Goal: Task Accomplishment & Management: Complete application form

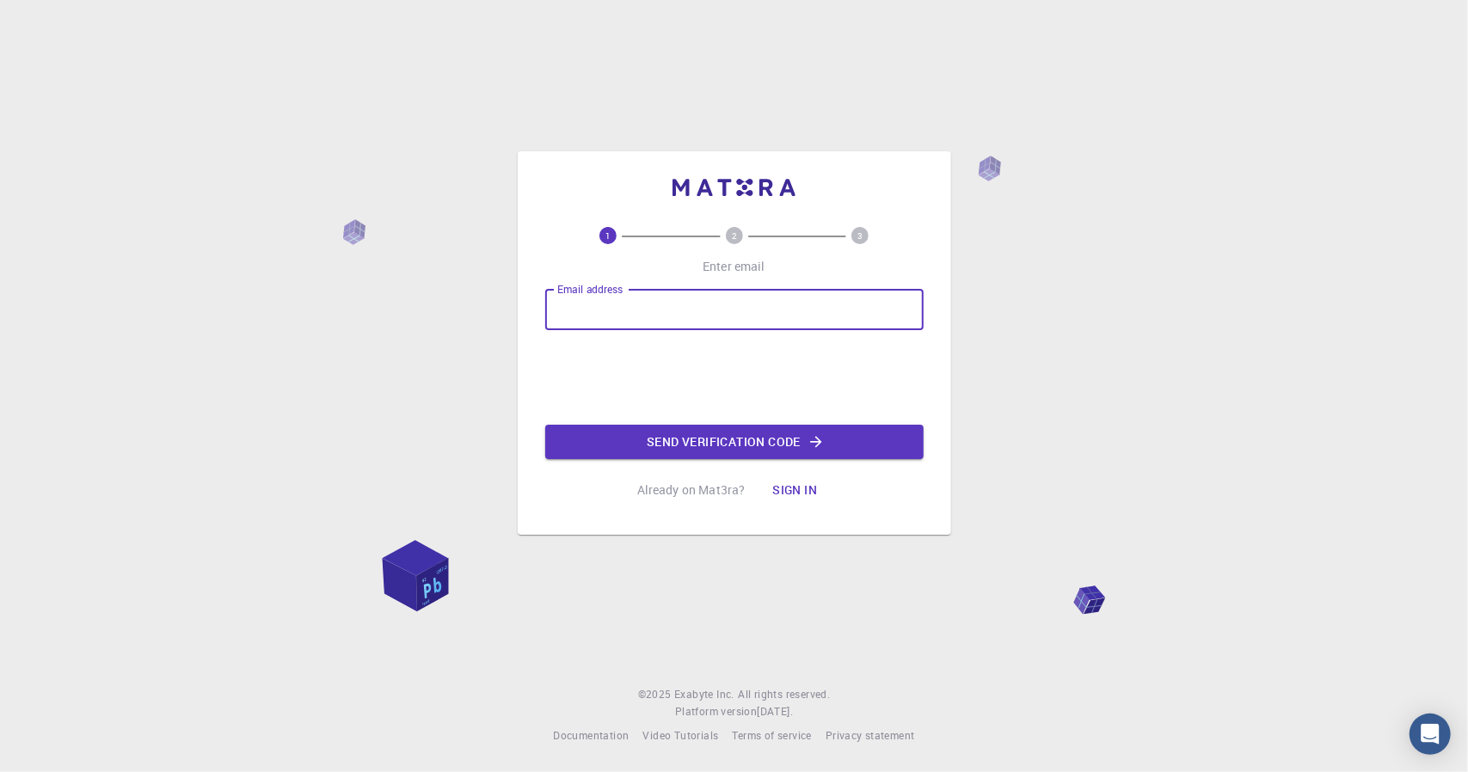
click at [649, 310] on input "Email address" at bounding box center [734, 309] width 378 height 41
type input "[EMAIL_ADDRESS][DOMAIN_NAME]"
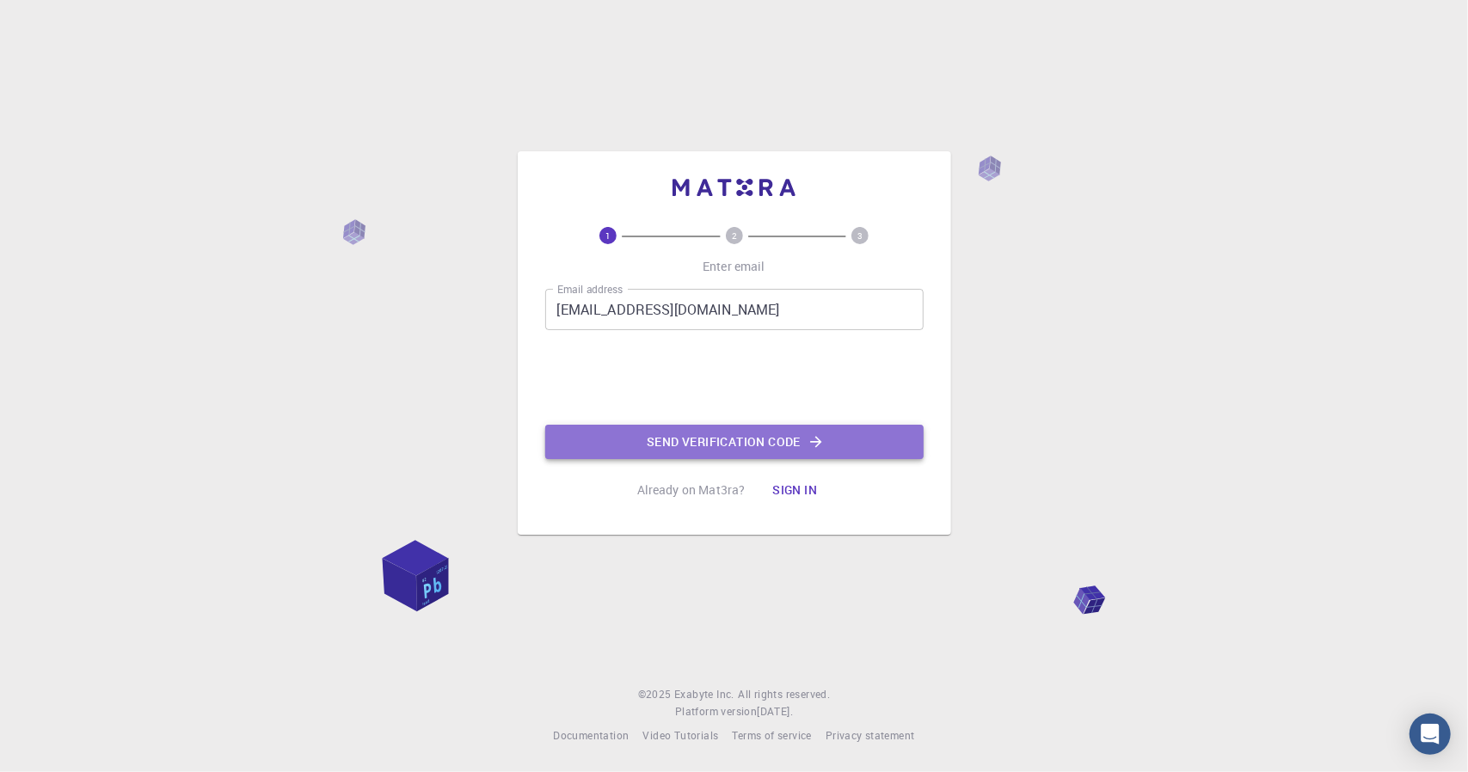
click at [670, 446] on button "Send verification code" at bounding box center [734, 442] width 378 height 34
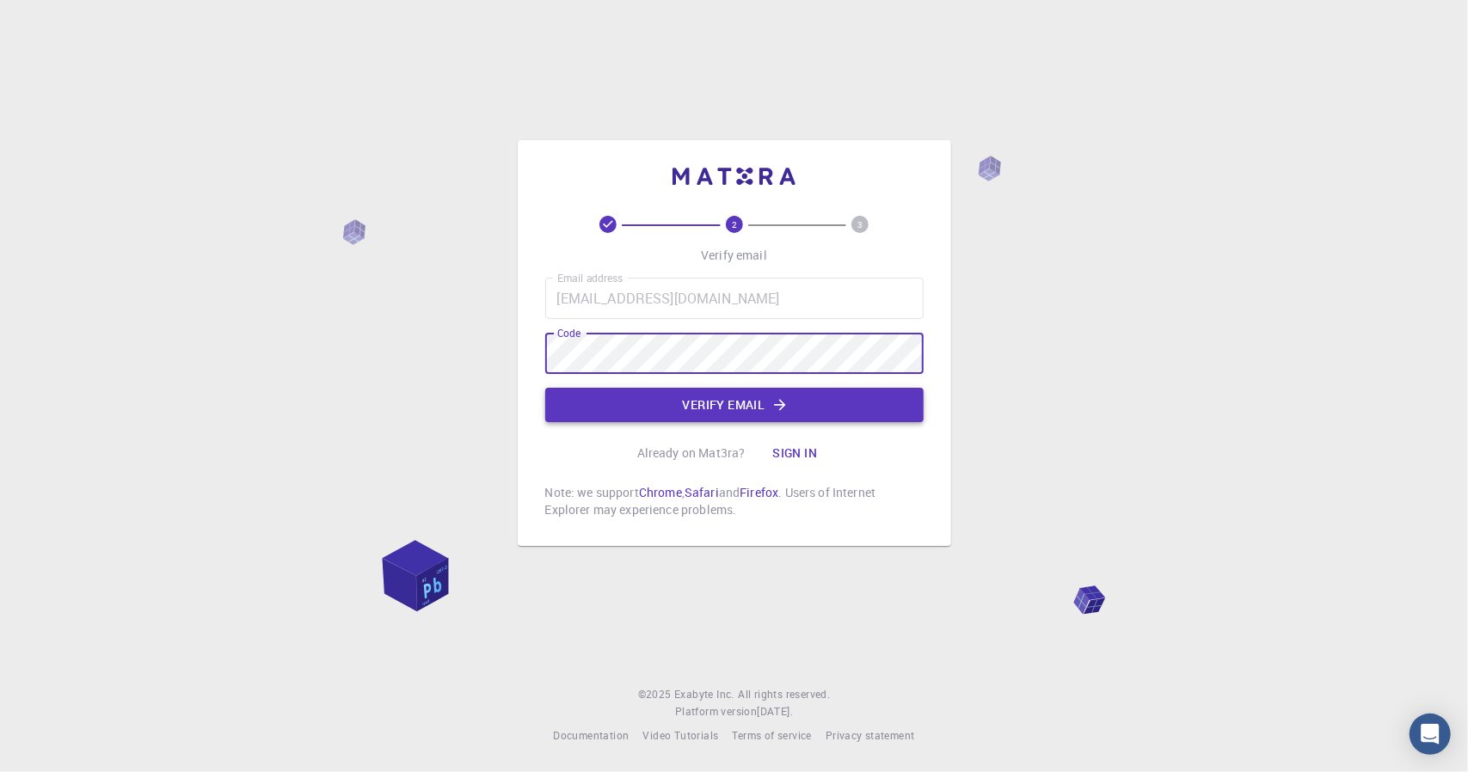
click at [755, 391] on button "Verify email" at bounding box center [734, 405] width 378 height 34
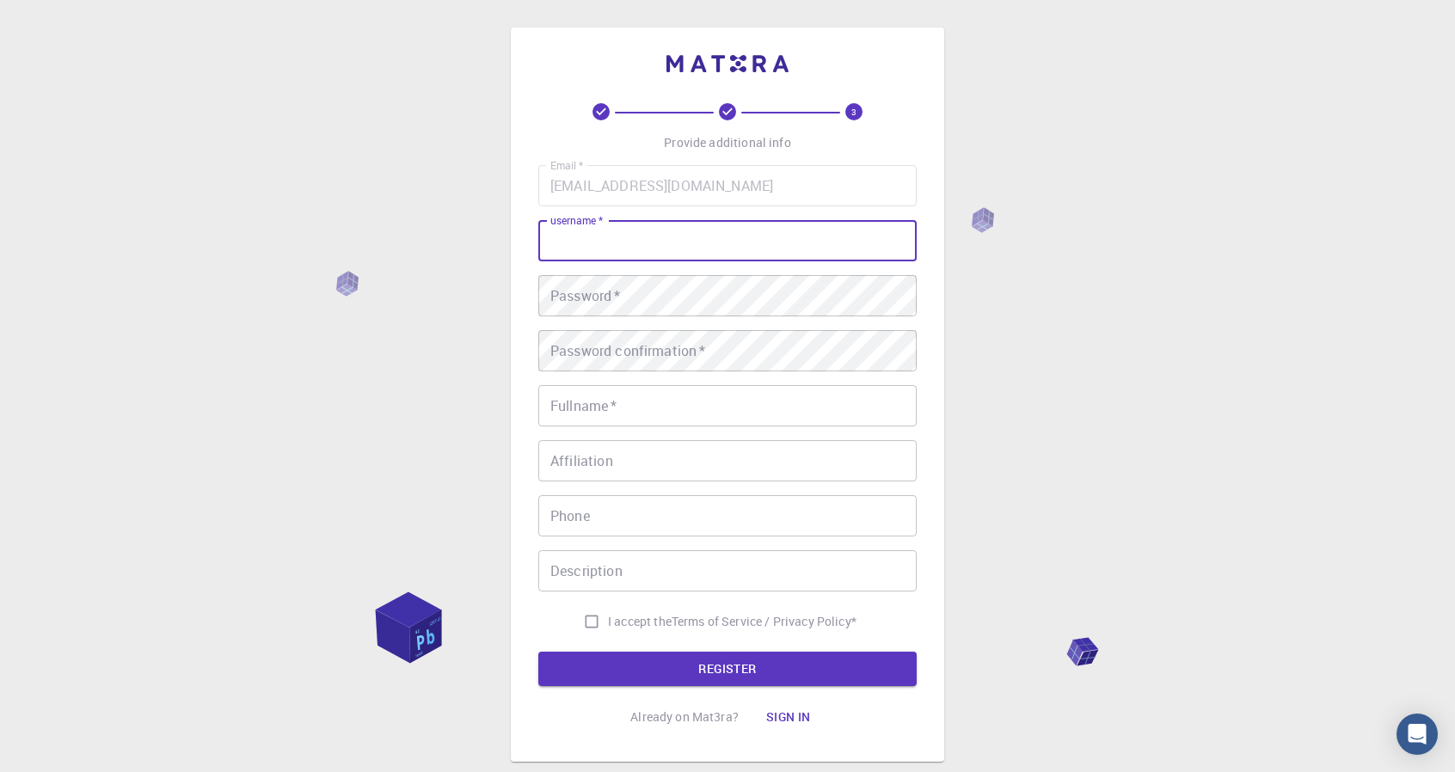
click at [707, 230] on input "username   *" at bounding box center [727, 240] width 378 height 41
type input "s"
type input "Soohyun Kim"
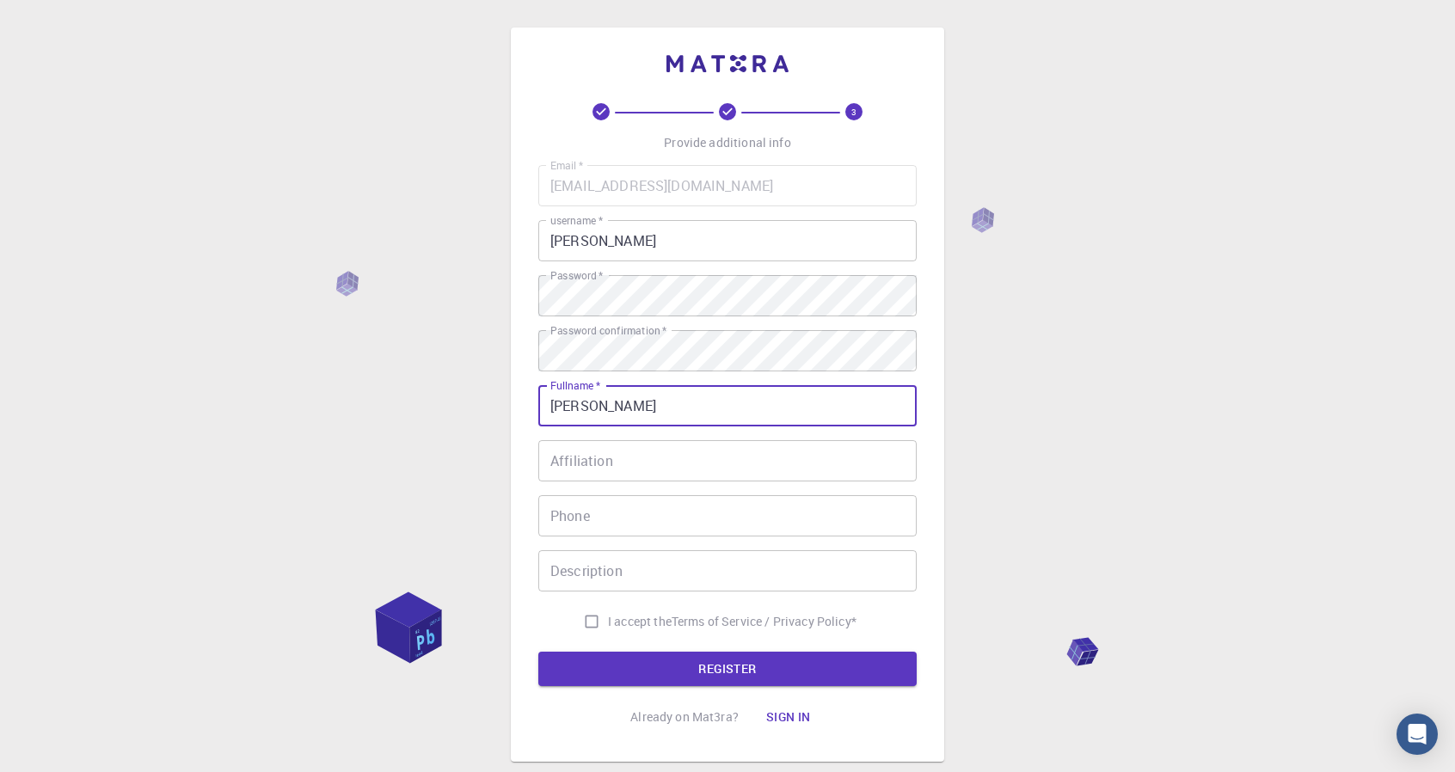
type input "Soohyun Kim"
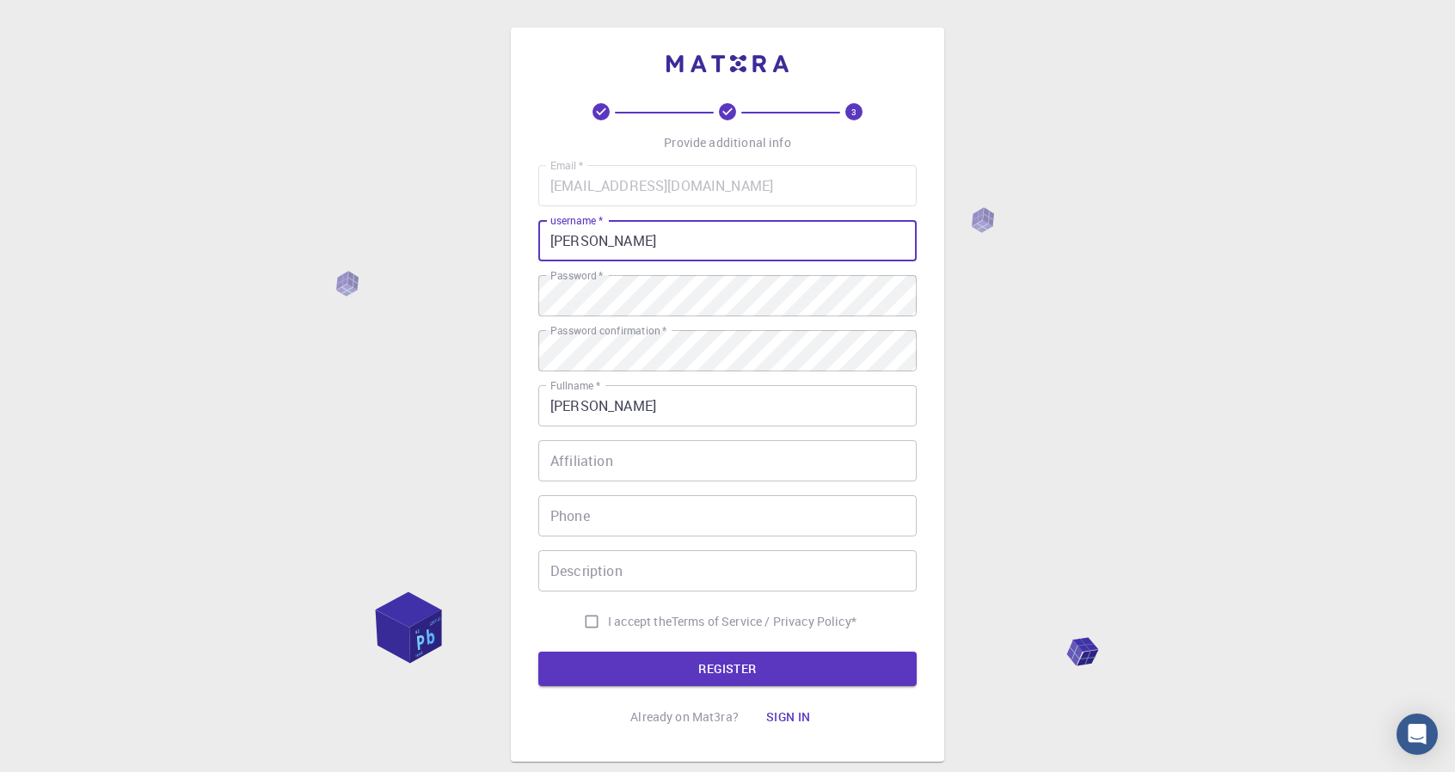
drag, startPoint x: 711, startPoint y: 241, endPoint x: 365, endPoint y: 218, distance: 347.2
click at [372, 221] on div "3 Provide additional info Email   * skim230@mgh.harvard.edu Email   * username …" at bounding box center [727, 437] width 1455 height 875
type input "soohyunei"
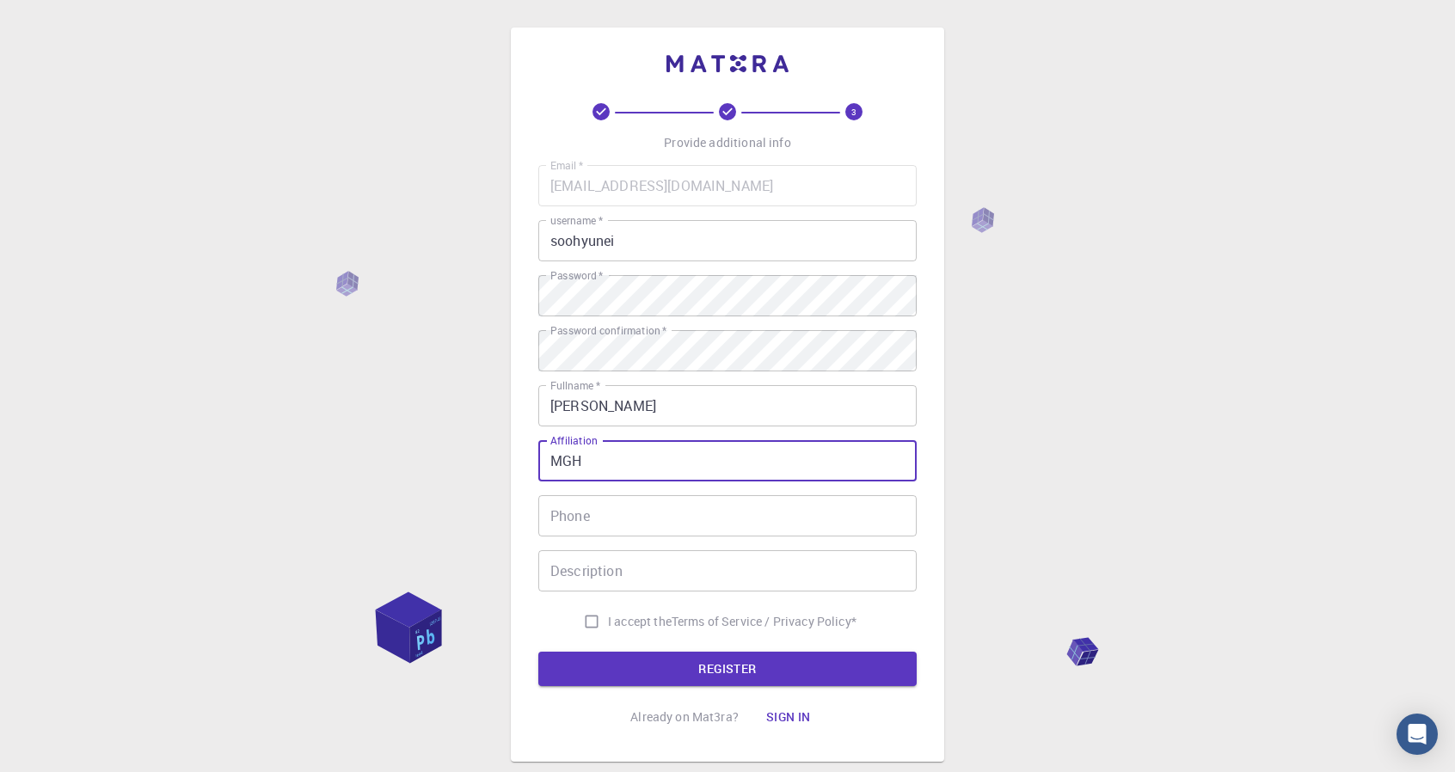
type input "MGH"
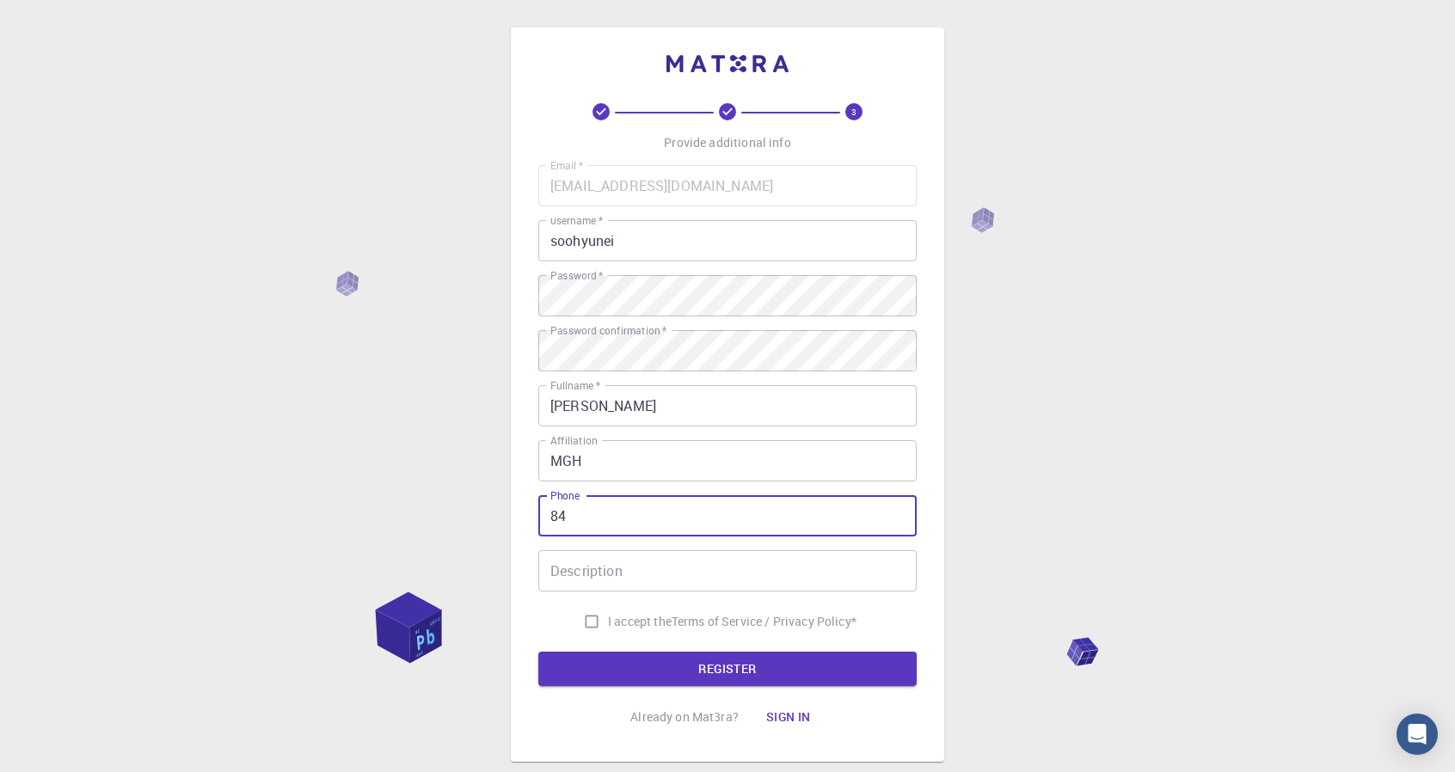
type input "8"
type input "8573138079"
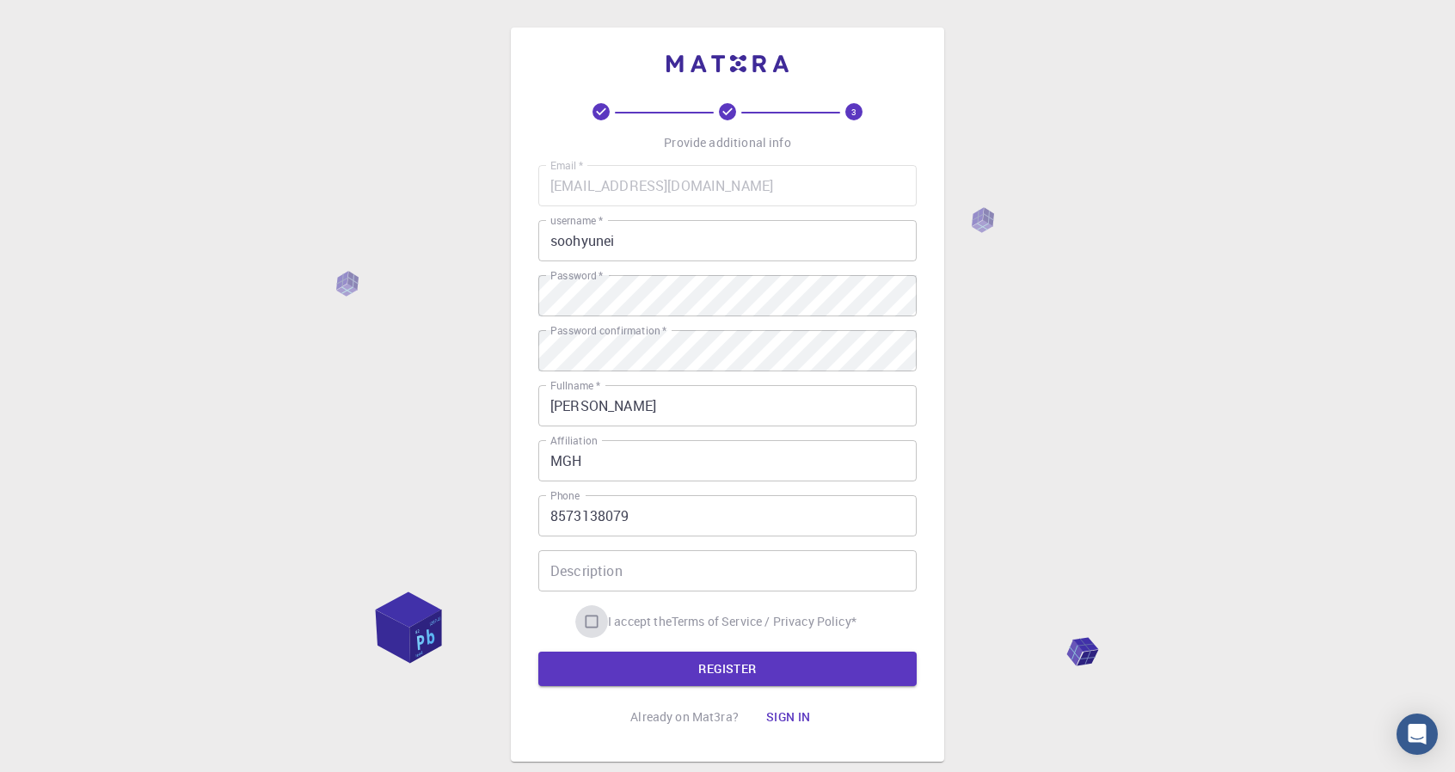
click at [599, 626] on input "I accept the Terms of Service / Privacy Policy *" at bounding box center [591, 621] width 33 height 33
checkbox input "true"
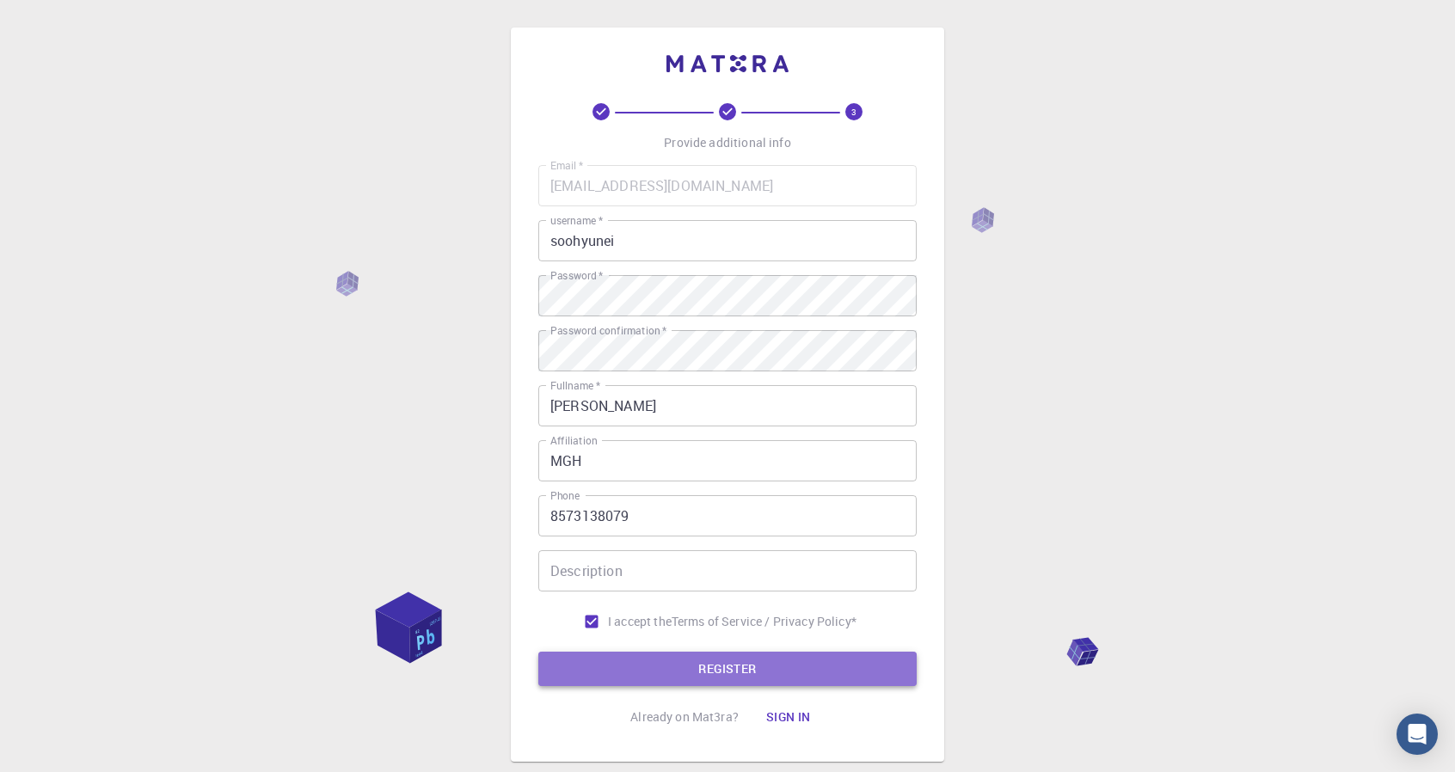
click at [619, 653] on button "REGISTER" at bounding box center [727, 669] width 378 height 34
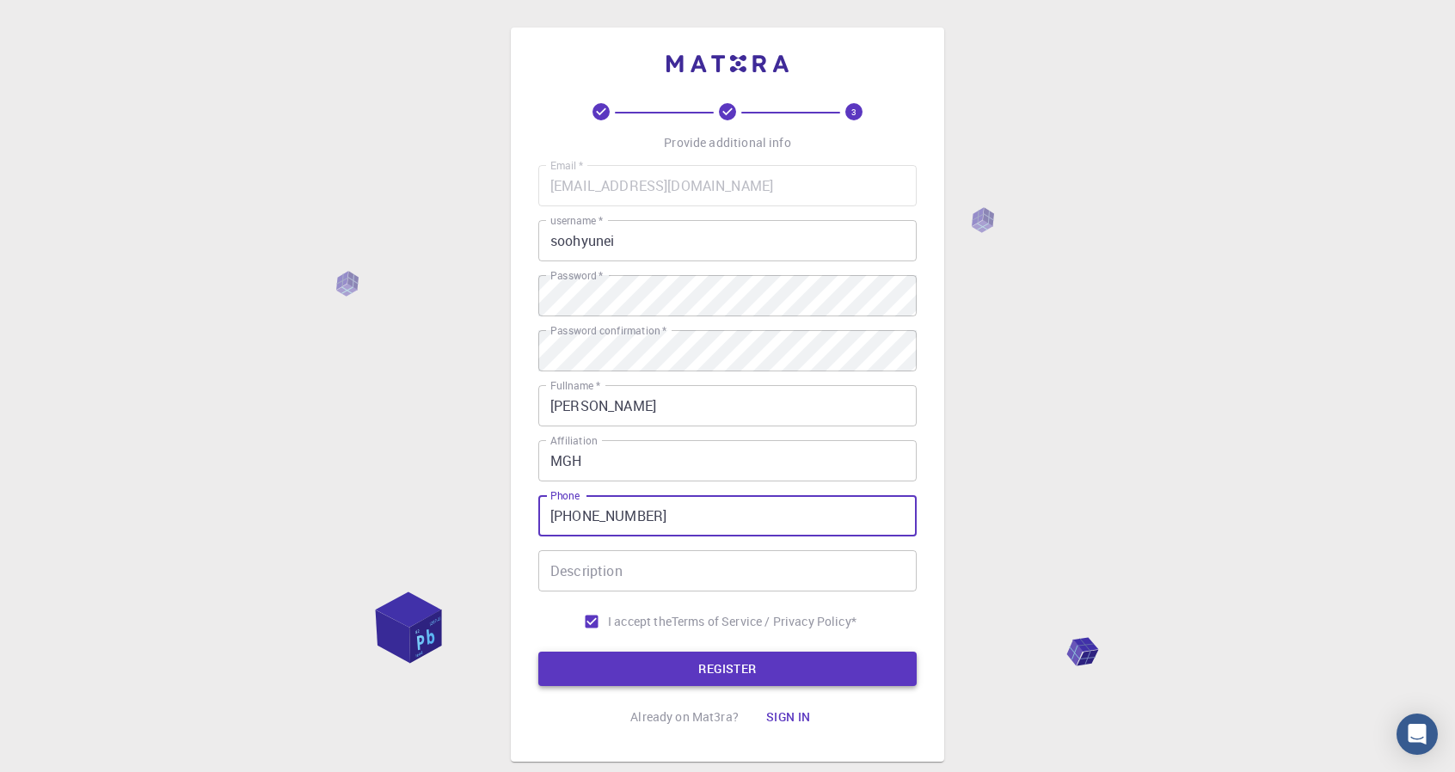
type input "+18573138079"
click at [762, 676] on button "REGISTER" at bounding box center [727, 669] width 378 height 34
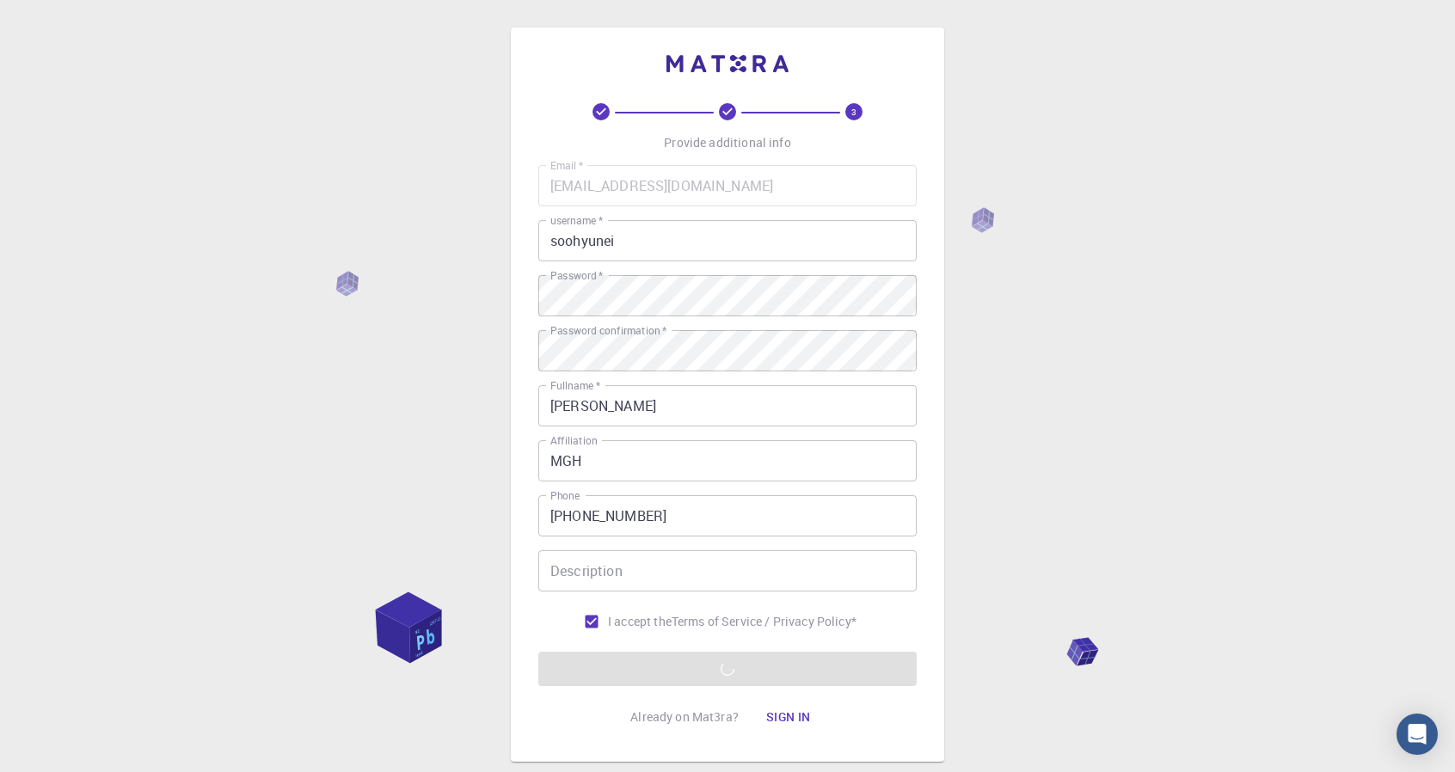
scroll to position [105, 0]
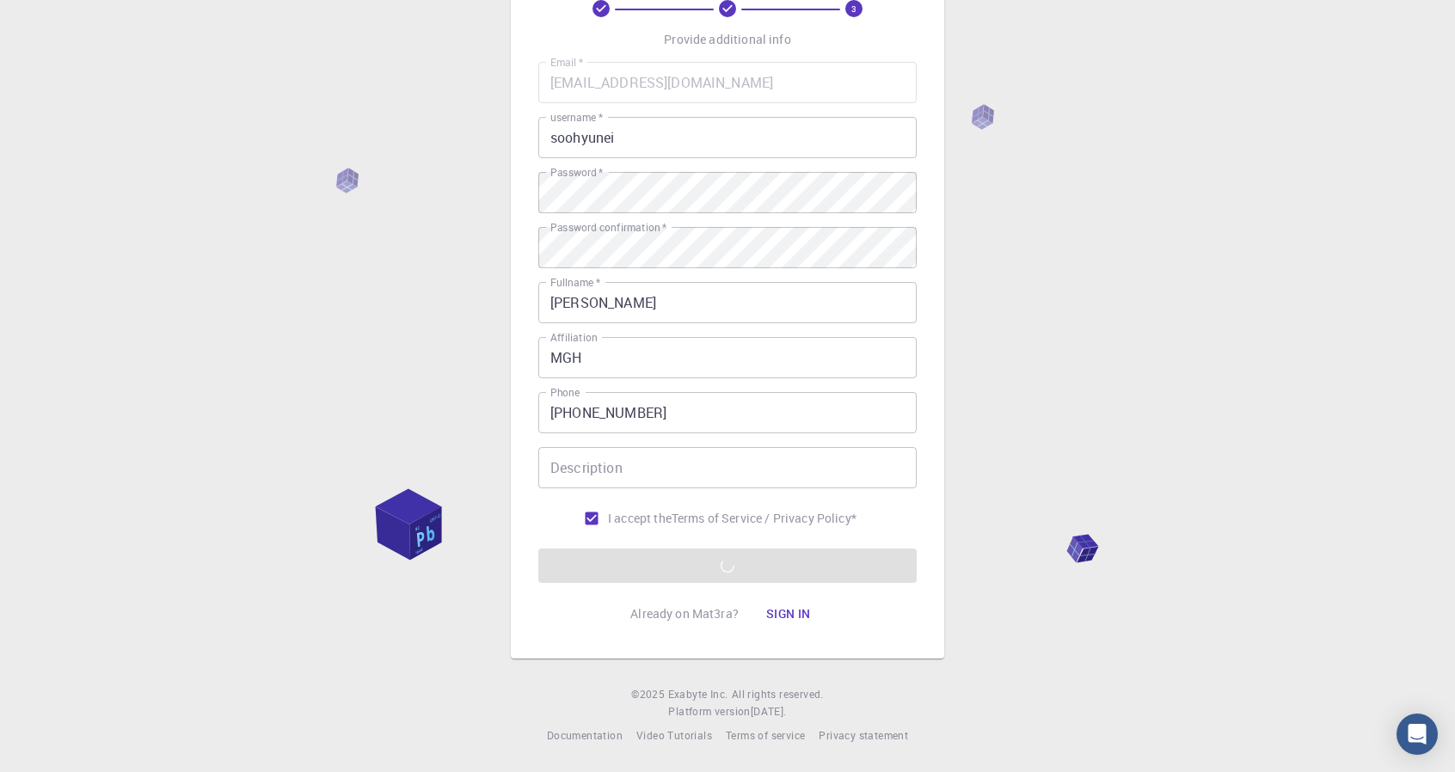
click at [676, 616] on p "Already on Mat3ra?" at bounding box center [684, 613] width 108 height 17
click at [708, 568] on form "Email   * skim230@mgh.harvard.edu Email   * username   * soohyunei username   *…" at bounding box center [727, 322] width 378 height 521
click at [367, 436] on div "3 Provide additional info Email   * skim230@mgh.harvard.edu Email   * username …" at bounding box center [727, 334] width 1455 height 875
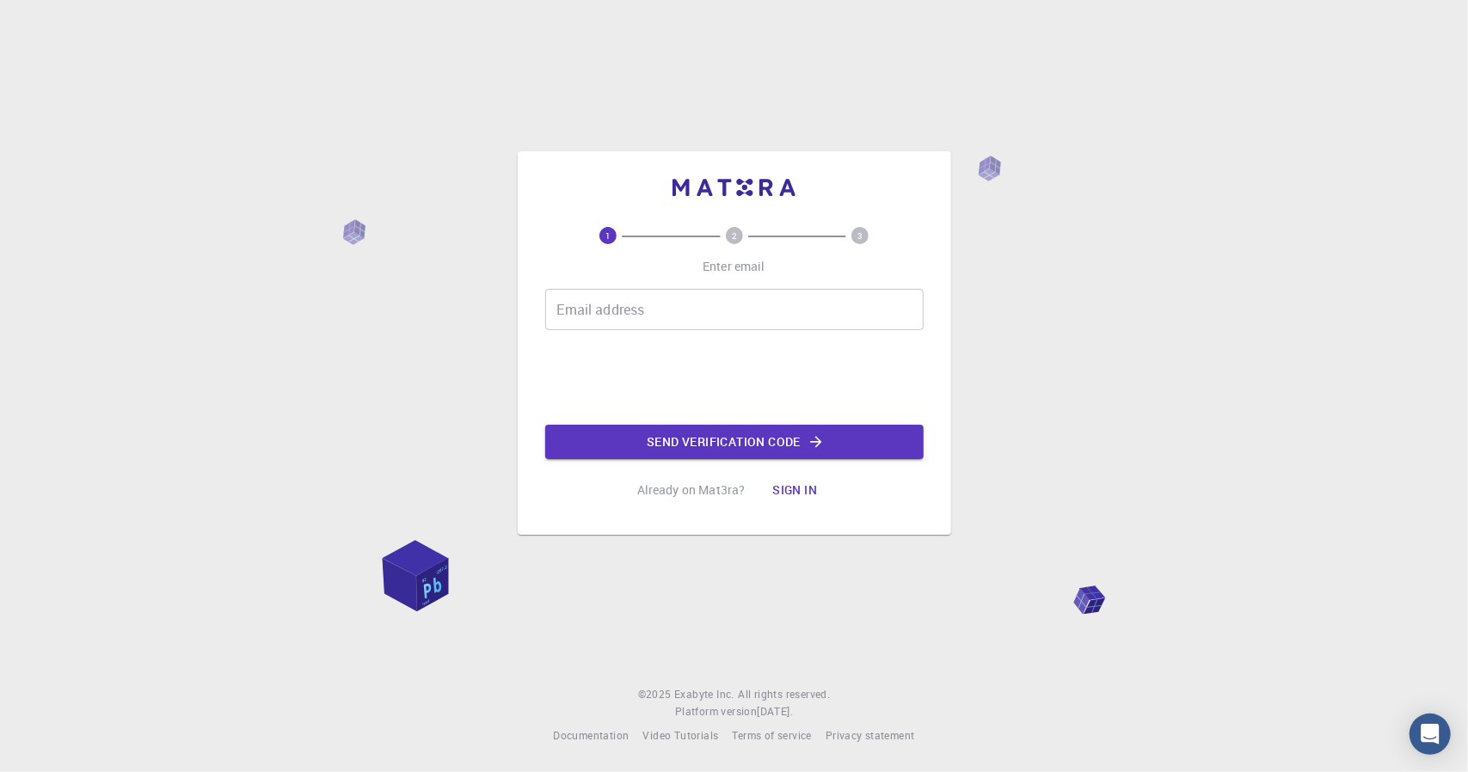
click at [659, 316] on input "Email address" at bounding box center [734, 309] width 378 height 41
type input "[EMAIL_ADDRESS][DOMAIN_NAME]"
click at [635, 438] on button "Send verification code" at bounding box center [734, 442] width 378 height 34
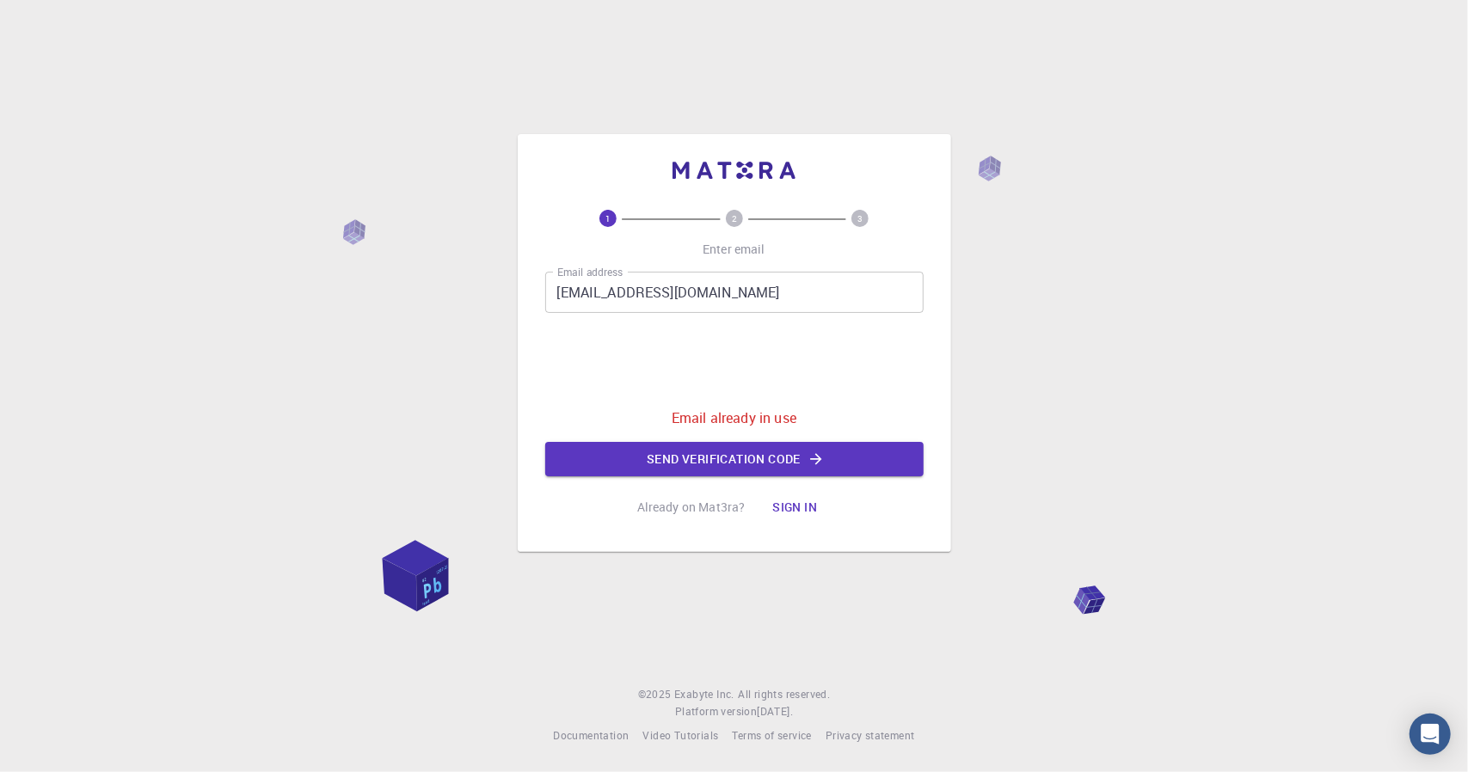
click at [911, 425] on div "Email address [EMAIL_ADDRESS][DOMAIN_NAME] Email address 0cAFcWeA5GoAyaoWTWOzdb…" at bounding box center [734, 374] width 378 height 205
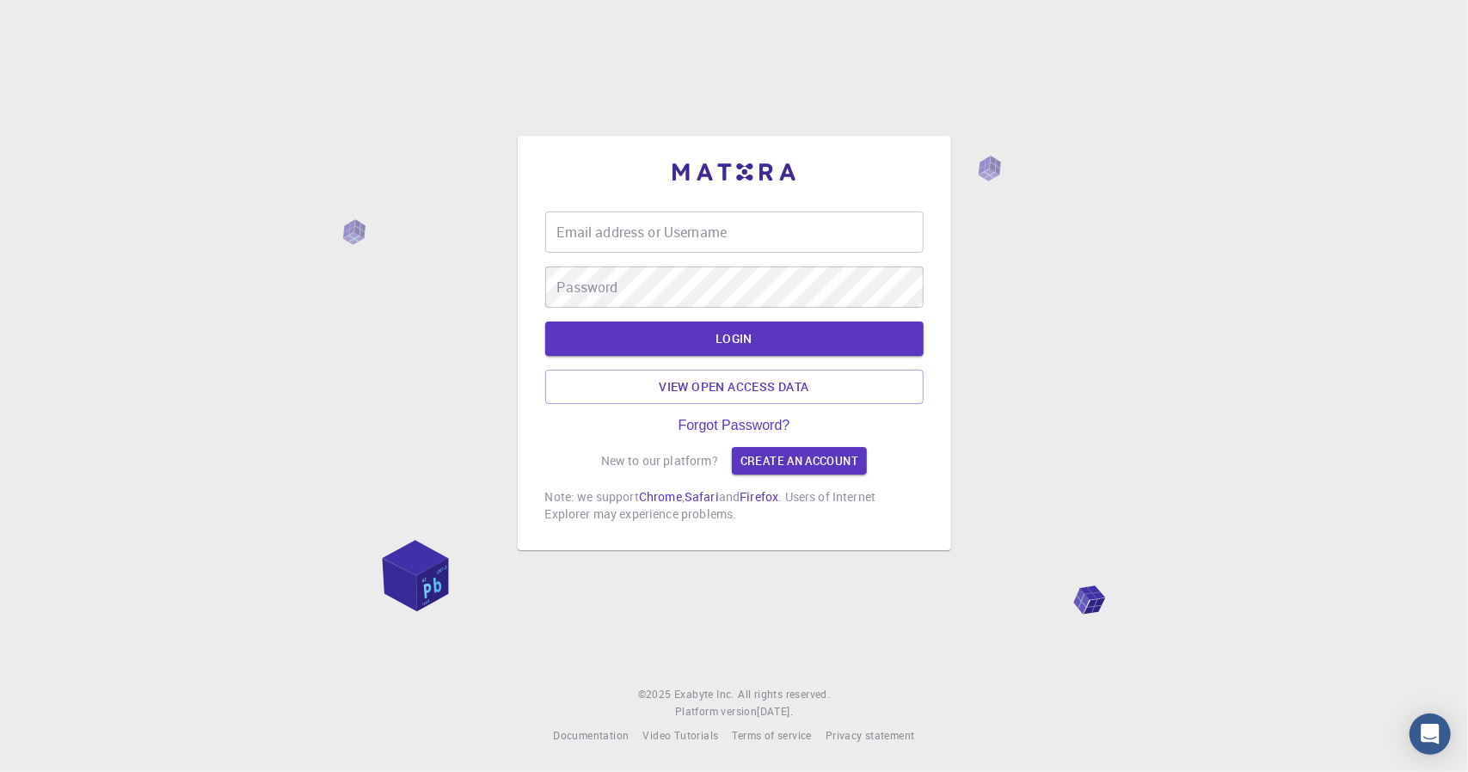
click at [645, 259] on div "Email address or Username Email address or Username Password Password" at bounding box center [734, 260] width 378 height 96
click at [659, 237] on input "Email address or Username" at bounding box center [734, 232] width 378 height 41
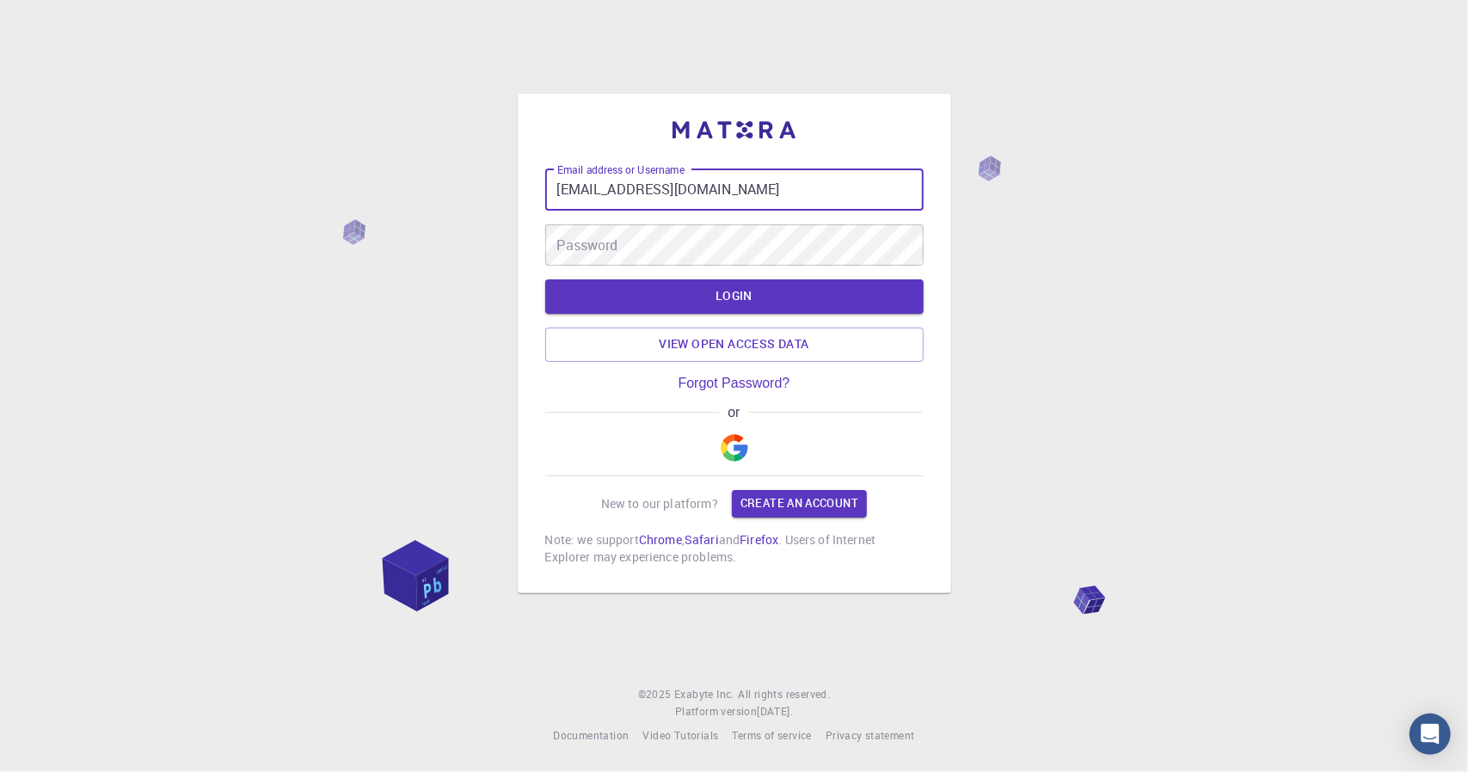
type input "[EMAIL_ADDRESS][DOMAIN_NAME]"
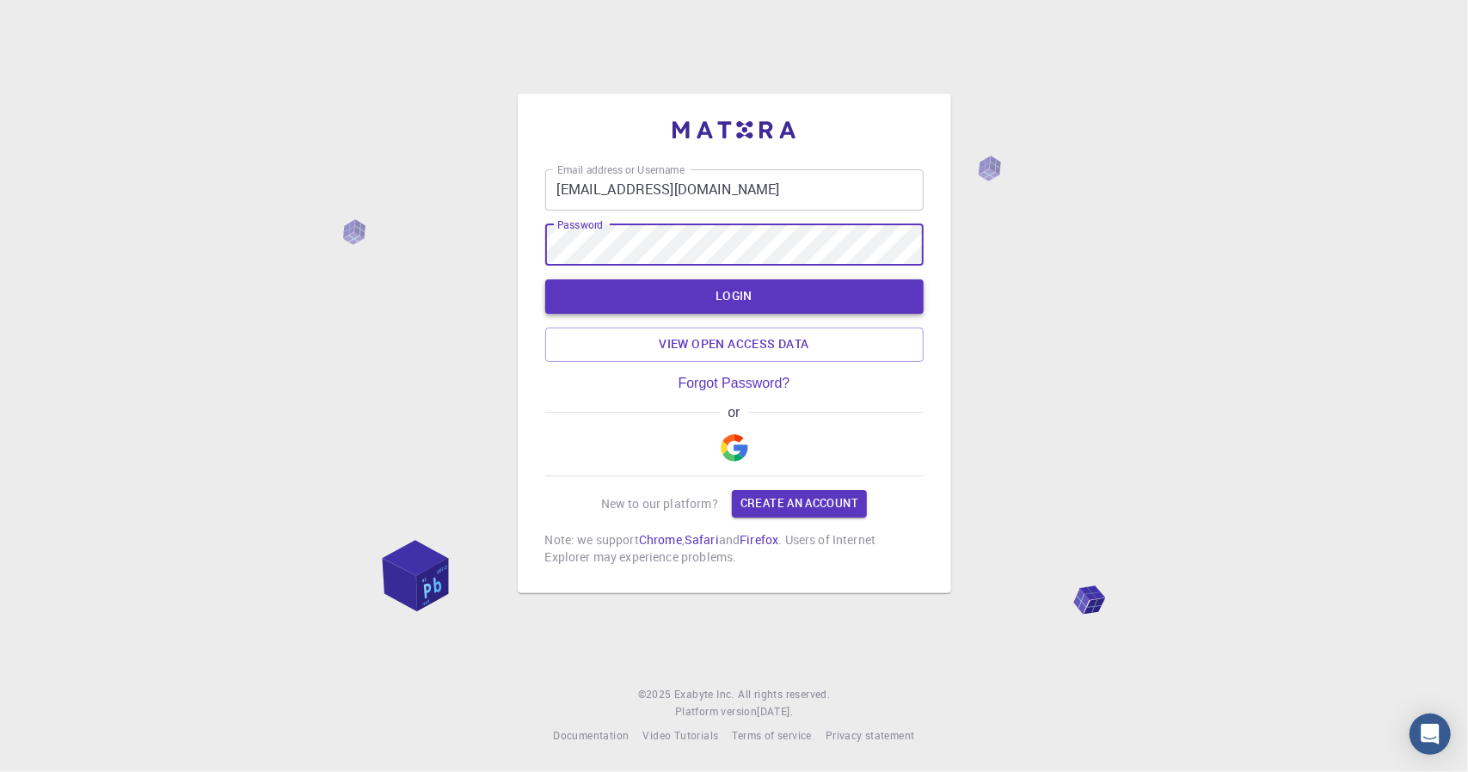
click at [772, 290] on button "LOGIN" at bounding box center [734, 296] width 378 height 34
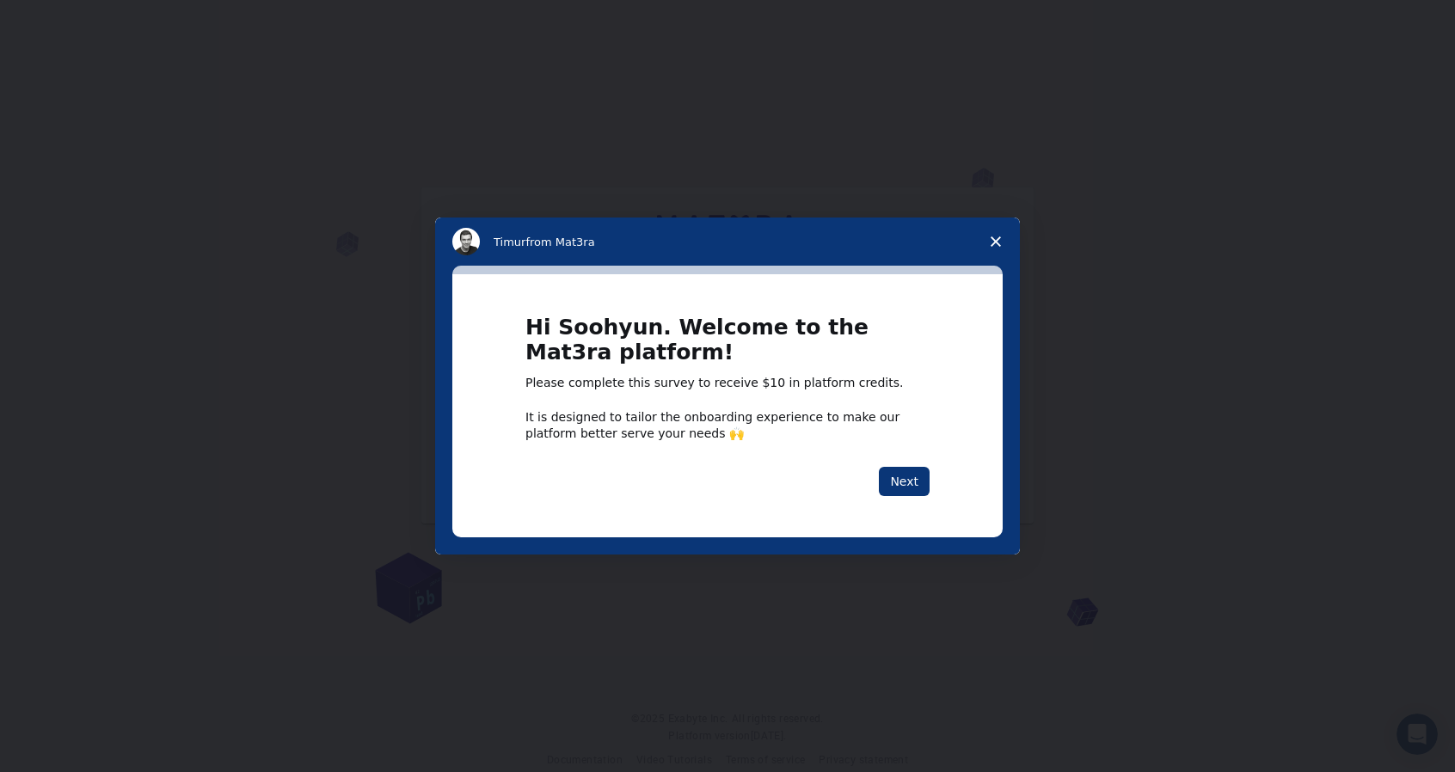
drag, startPoint x: 899, startPoint y: 478, endPoint x: 934, endPoint y: 350, distance: 132.6
click at [934, 348] on div "Hi Soohyun. Welcome to the Mat3ra platform! Please complete this survey to rece…" at bounding box center [727, 405] width 550 height 262
click at [990, 246] on span "Close survey" at bounding box center [996, 242] width 48 height 48
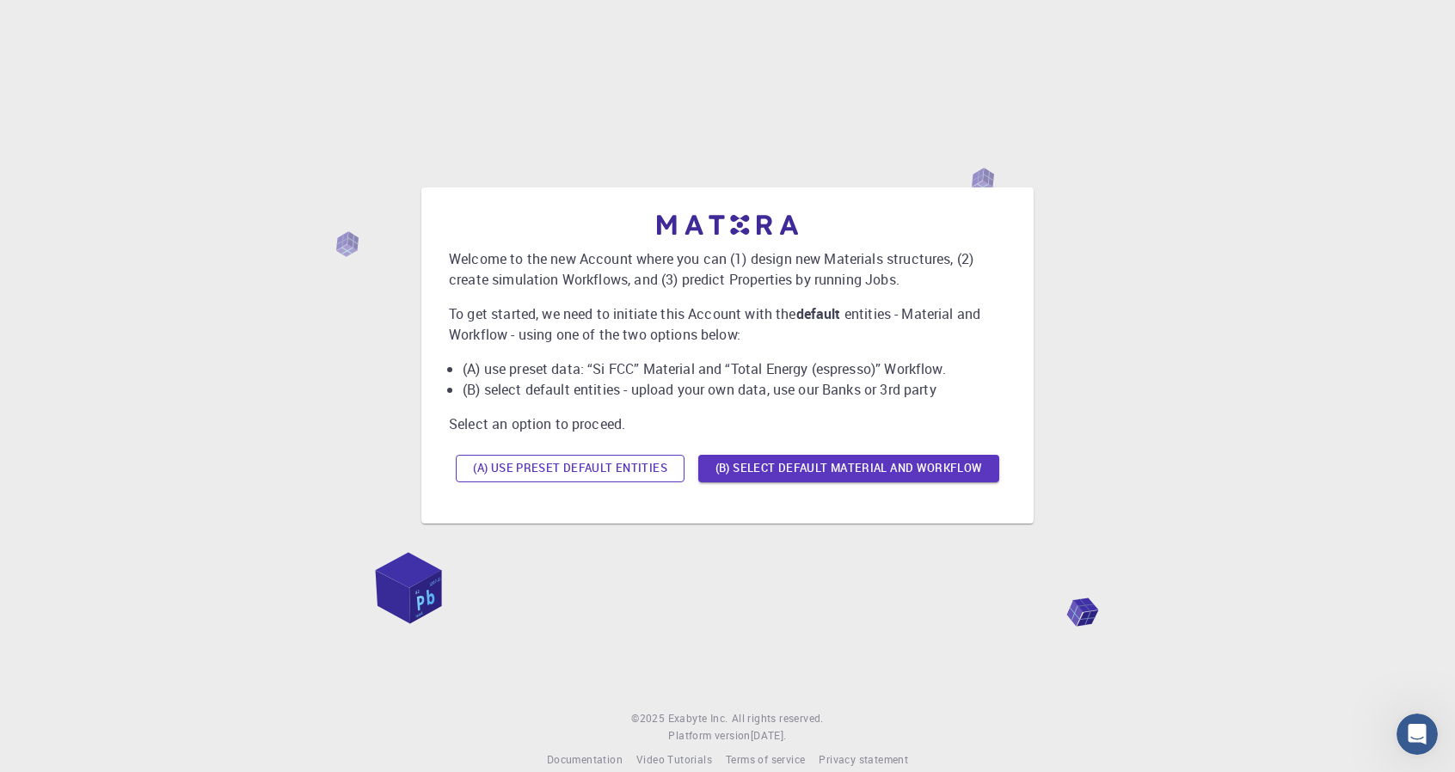
click at [580, 479] on button "(A) Use preset default entities" at bounding box center [570, 469] width 229 height 28
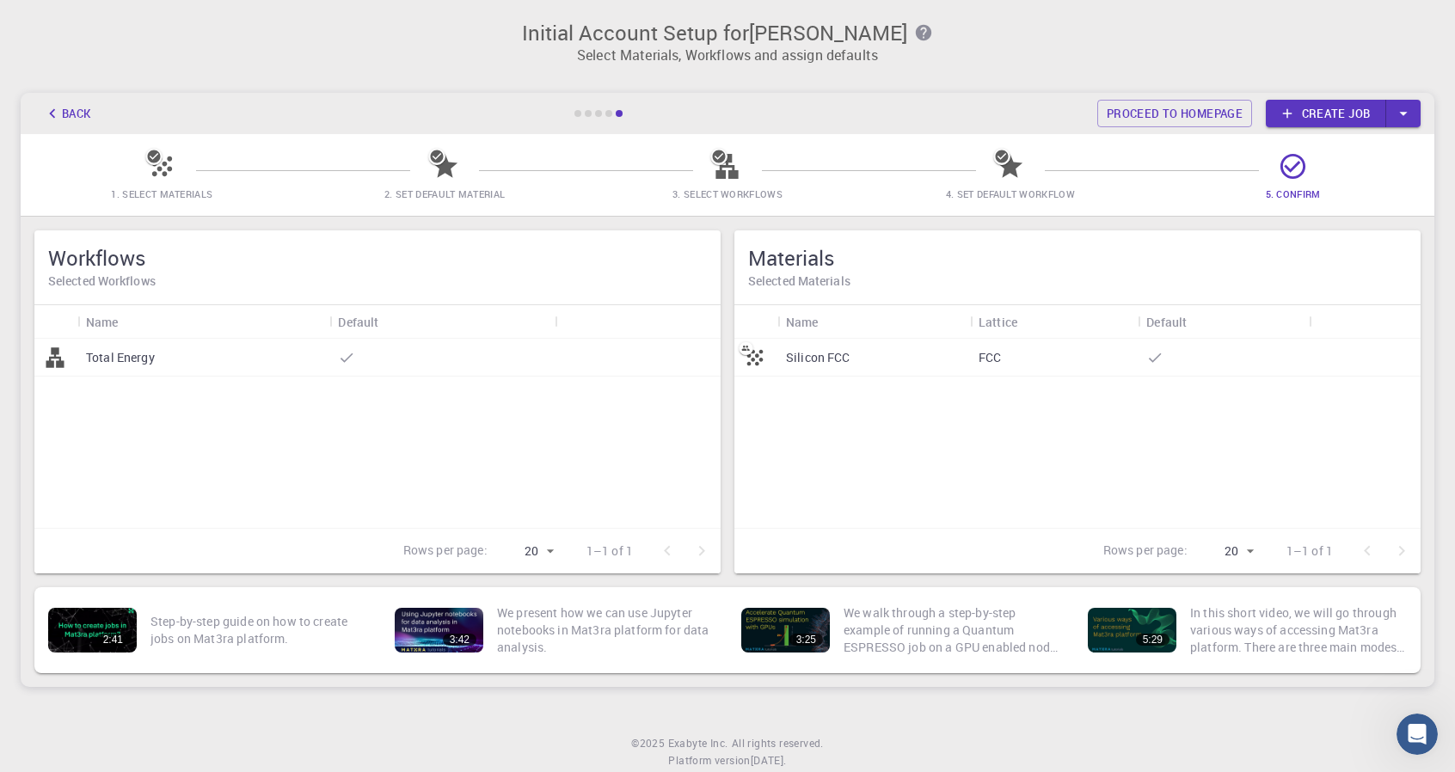
click at [1321, 114] on link "Create job" at bounding box center [1326, 114] width 120 height 28
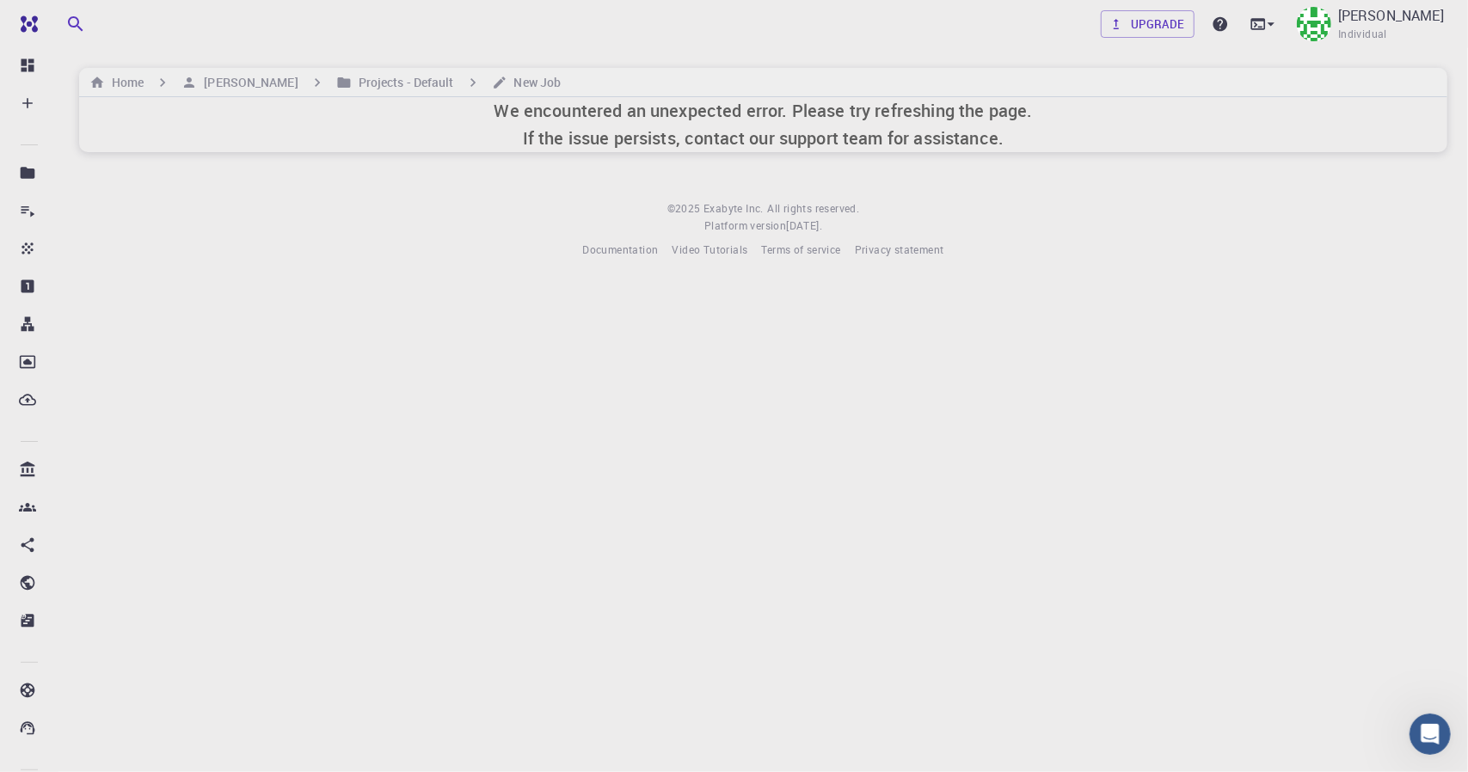
click at [593, 132] on h6 "We encountered an unexpected error. Please try refreshing the page. If the issu…" at bounding box center [763, 124] width 538 height 55
click at [537, 138] on h6 "We encountered an unexpected error. Please try refreshing the page. If the issu…" at bounding box center [763, 124] width 538 height 55
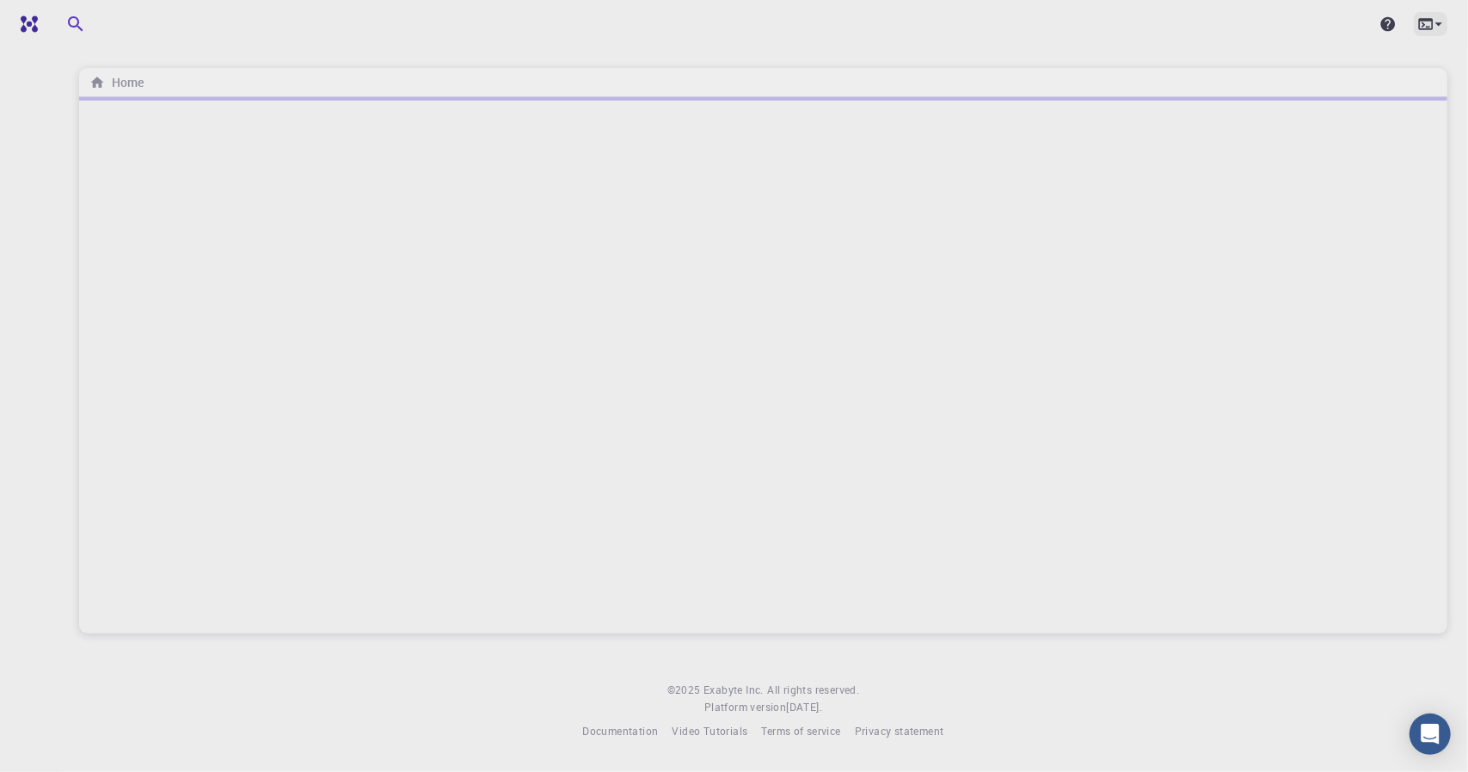
click at [1428, 20] on icon at bounding box center [1425, 23] width 15 height 11
click at [1395, 27] on div at bounding box center [734, 386] width 1468 height 772
click at [55, 27] on img at bounding box center [70, 24] width 98 height 14
click at [106, 22] on img at bounding box center [70, 24] width 98 height 14
click at [208, 30] on icon "button" at bounding box center [200, 24] width 19 height 19
